Goal: Task Accomplishment & Management: Use online tool/utility

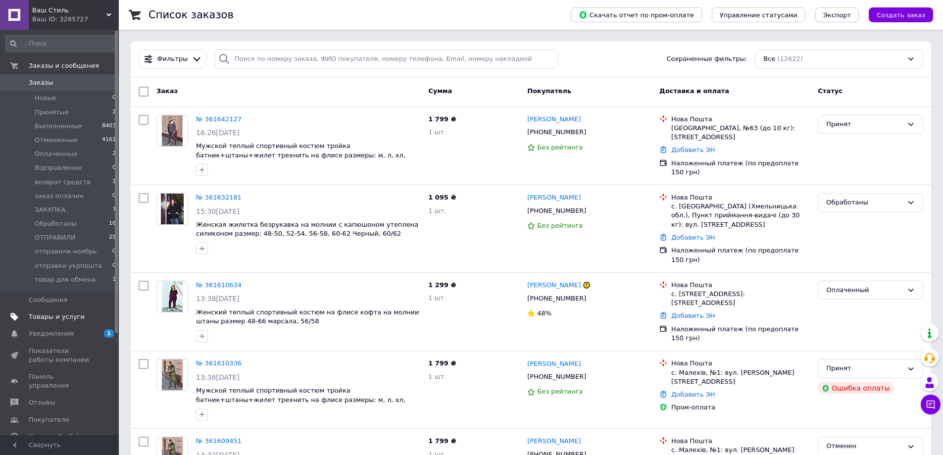
click at [66, 315] on span "Товары и услуги" at bounding box center [57, 316] width 56 height 9
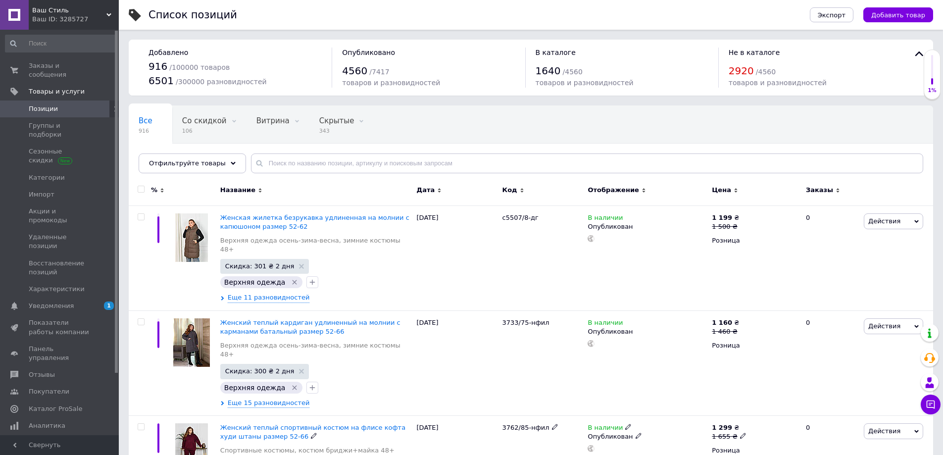
click at [877, 446] on div "Действия Редактировать Поднять в начало группы Копировать Скидка Подарок Сопутс…" at bounding box center [898, 463] width 72 height 96
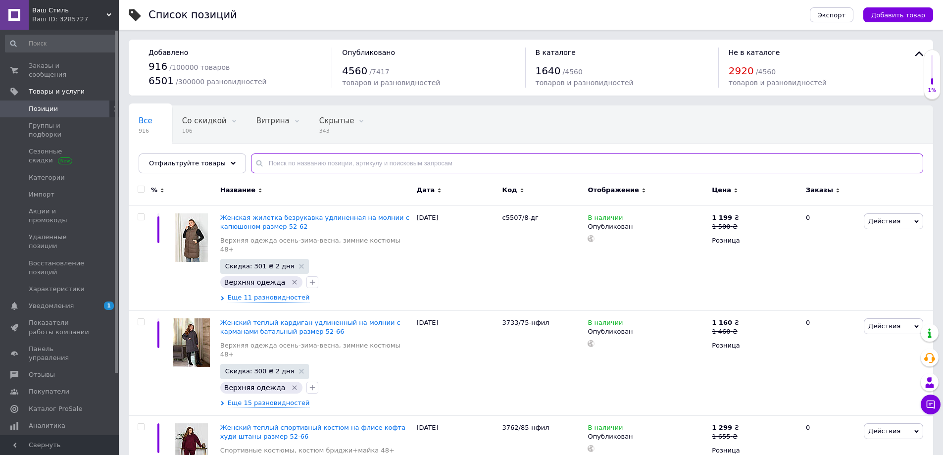
click at [317, 163] on input "text" at bounding box center [587, 164] width 672 height 20
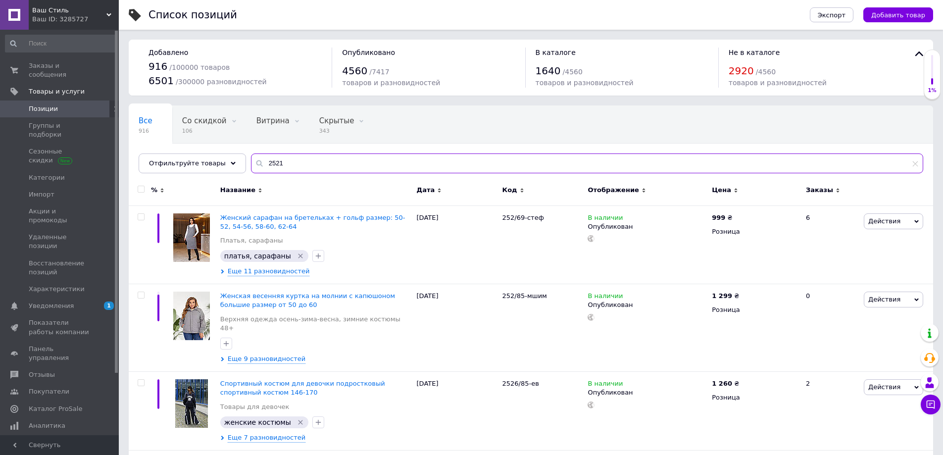
type input "2521"
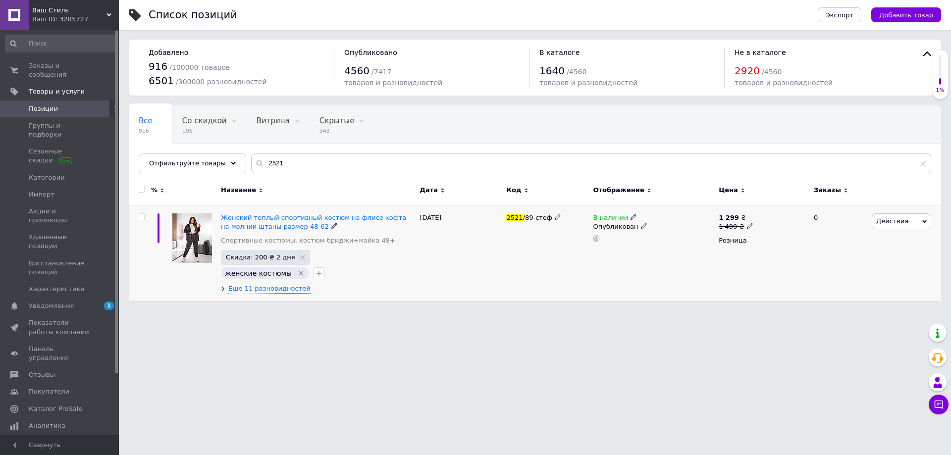
click at [881, 226] on span "Действия" at bounding box center [900, 221] width 59 height 16
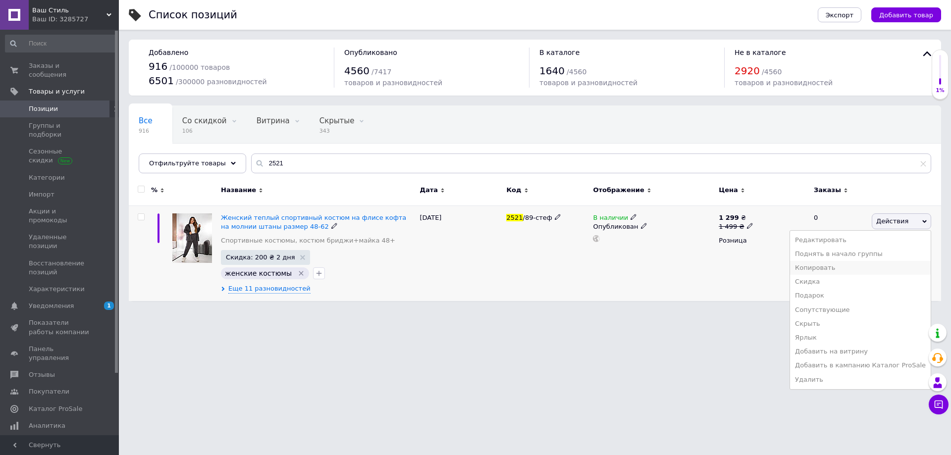
click at [831, 267] on li "Копировать" at bounding box center [860, 268] width 141 height 14
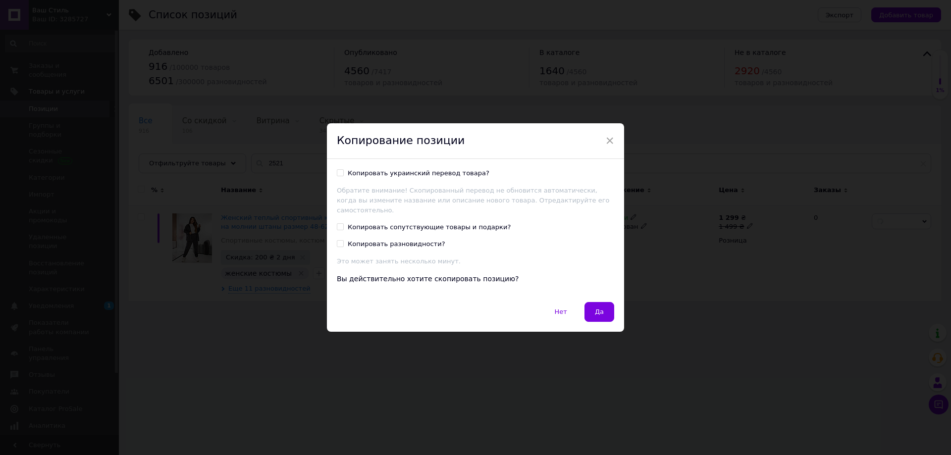
click at [427, 177] on div "Копировать украинский перевод товара?" at bounding box center [419, 173] width 142 height 9
click at [343, 176] on input "Копировать украинский перевод товара?" at bounding box center [340, 172] width 6 height 6
checkbox input "true"
click at [595, 308] on span "Да" at bounding box center [599, 311] width 9 height 7
